Goal: Task Accomplishment & Management: Use online tool/utility

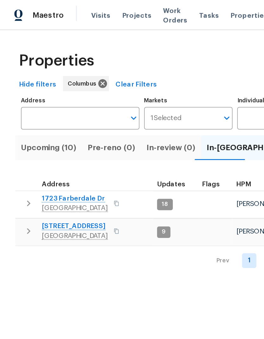
click at [69, 12] on span "Visits" at bounding box center [67, 10] width 13 height 6
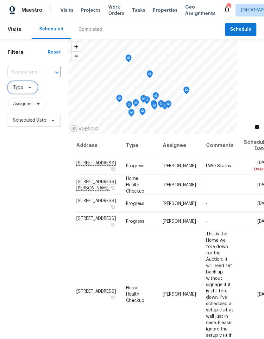
click at [22, 86] on span "Type" at bounding box center [18, 87] width 10 height 6
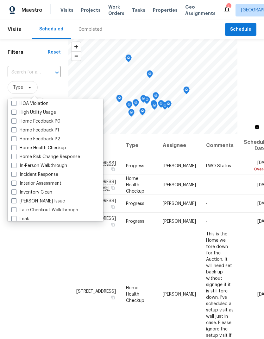
scroll to position [197, 0]
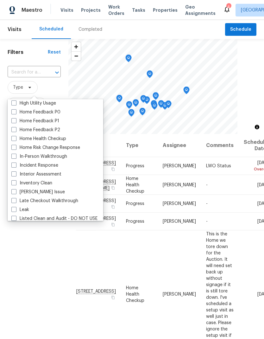
click at [13, 156] on span at bounding box center [13, 156] width 5 height 5
click at [13, 156] on input "In-Person Walkthrough" at bounding box center [13, 155] width 4 height 4
checkbox input "true"
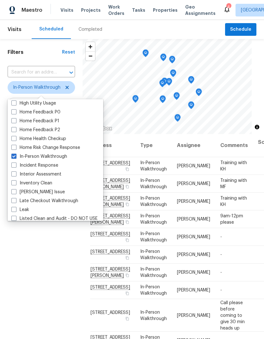
click at [53, 279] on div "Filters Reset ​ In-Person Walkthrough Assignee Scheduled Date" at bounding box center [41, 222] width 83 height 366
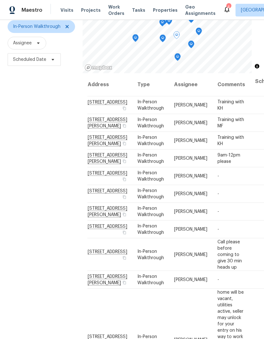
scroll to position [0, 3]
click at [216, 108] on td "Training with KH" at bounding box center [232, 105] width 38 height 18
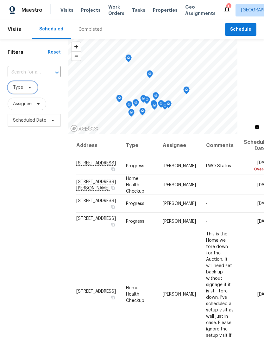
click at [23, 91] on span "Type" at bounding box center [23, 87] width 30 height 13
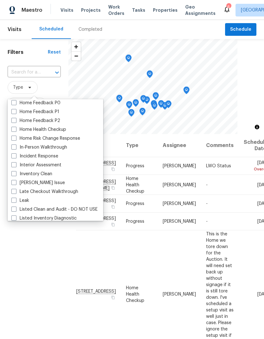
scroll to position [211, 0]
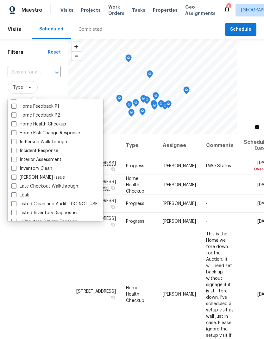
click at [14, 139] on span at bounding box center [13, 141] width 5 height 5
click at [14, 139] on input "In-Person Walkthrough" at bounding box center [13, 141] width 4 height 4
checkbox input "true"
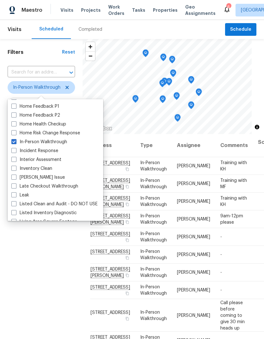
click at [68, 280] on div "Filters Reset ​ In-Person Walkthrough Assignee Scheduled Date" at bounding box center [41, 222] width 83 height 366
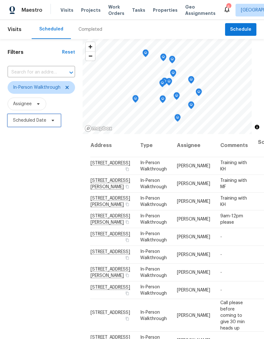
click at [30, 120] on span "Scheduled Date" at bounding box center [29, 120] width 33 height 6
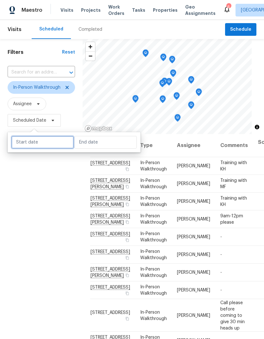
click at [59, 146] on input "text" at bounding box center [42, 142] width 62 height 13
select select "8"
select select "2025"
select select "9"
select select "2025"
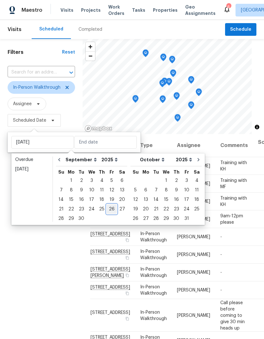
click at [109, 207] on div "26" at bounding box center [112, 209] width 10 height 9
type input "[DATE]"
click at [110, 209] on div "26" at bounding box center [112, 209] width 10 height 9
type input "[DATE]"
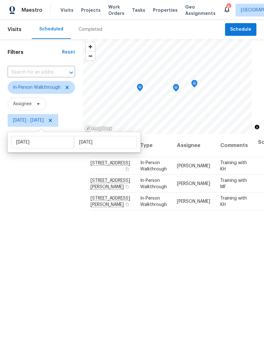
click at [64, 228] on div "Filters Reset ​ In-Person Walkthrough Assignee Fri, Sep 26 - Fri, Sep 26" at bounding box center [41, 222] width 83 height 366
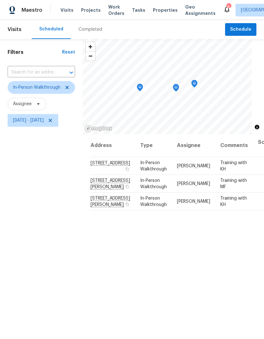
click at [142, 89] on icon "Map marker" at bounding box center [140, 87] width 6 height 7
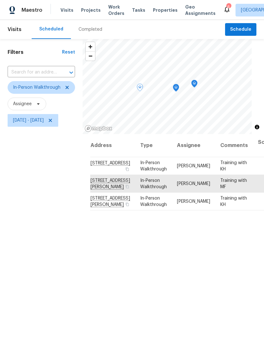
click at [174, 86] on icon "Map marker" at bounding box center [176, 87] width 6 height 7
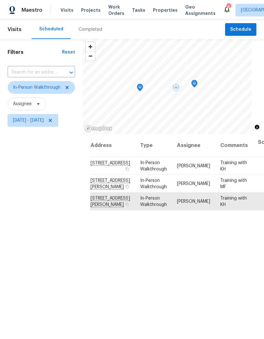
click at [194, 83] on icon "Map marker" at bounding box center [195, 83] width 6 height 7
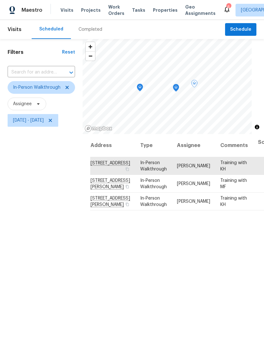
click at [103, 143] on th "Address" at bounding box center [112, 145] width 45 height 23
